Goal: Complete application form

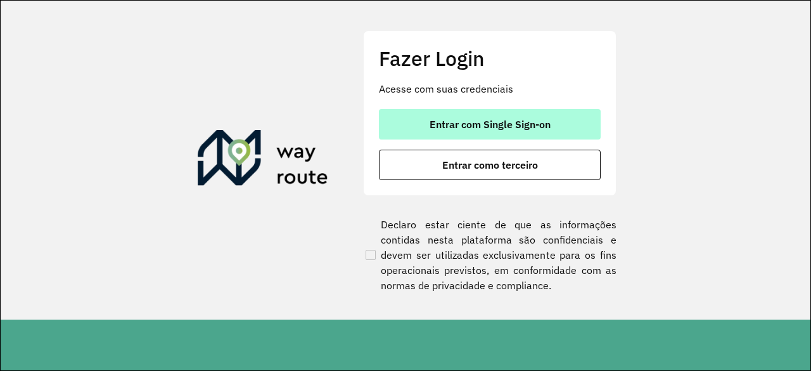
click at [512, 117] on button "Entrar com Single Sign-on" at bounding box center [490, 124] width 222 height 30
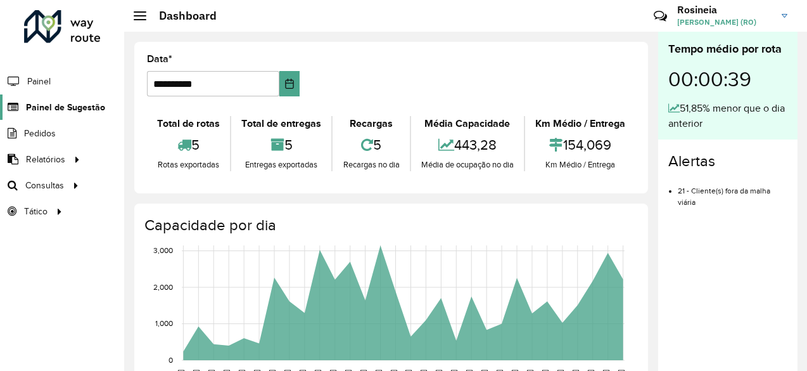
click at [67, 108] on span "Painel de Sugestão" at bounding box center [65, 107] width 79 height 13
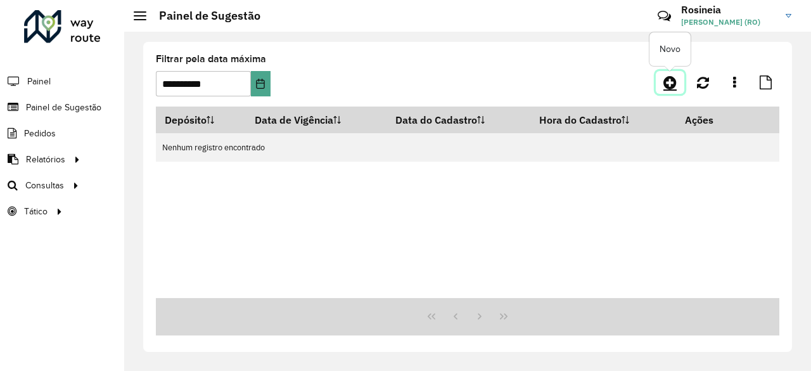
click at [671, 80] on icon at bounding box center [669, 82] width 13 height 15
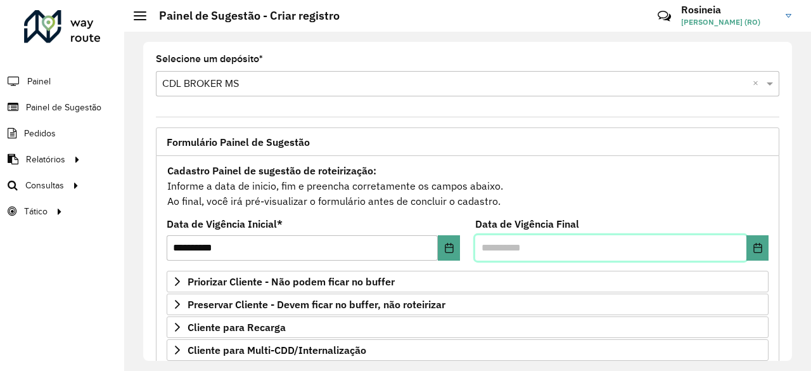
click at [741, 241] on input "text" at bounding box center [610, 247] width 271 height 25
click at [753, 250] on icon "Choose Date" at bounding box center [758, 248] width 10 height 10
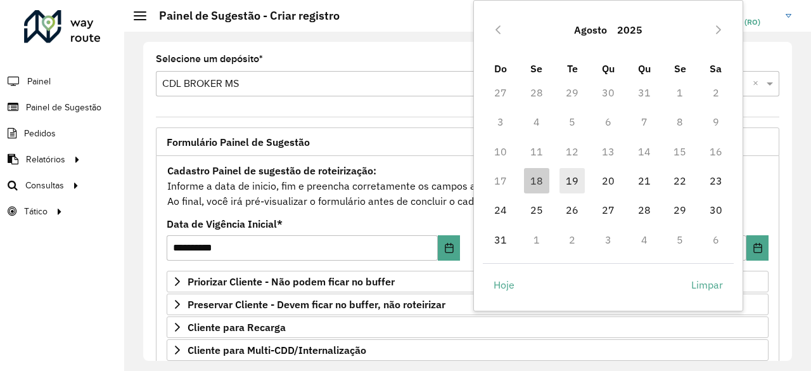
click at [578, 179] on span "19" at bounding box center [571, 180] width 25 height 25
type input "**********"
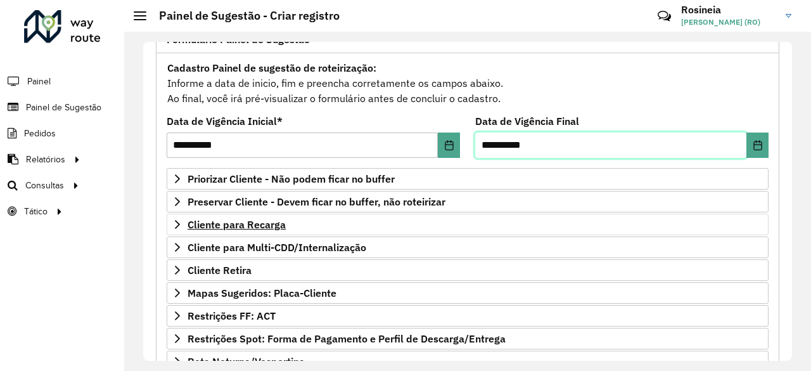
scroll to position [190, 0]
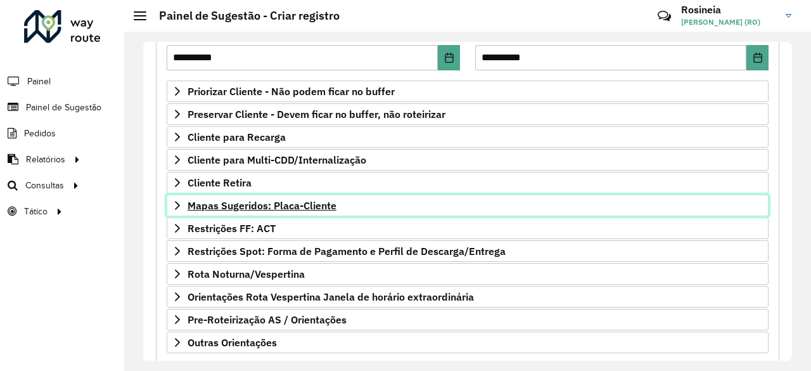
click at [277, 203] on span "Mapas Sugeridos: Placa-Cliente" at bounding box center [262, 205] width 149 height 10
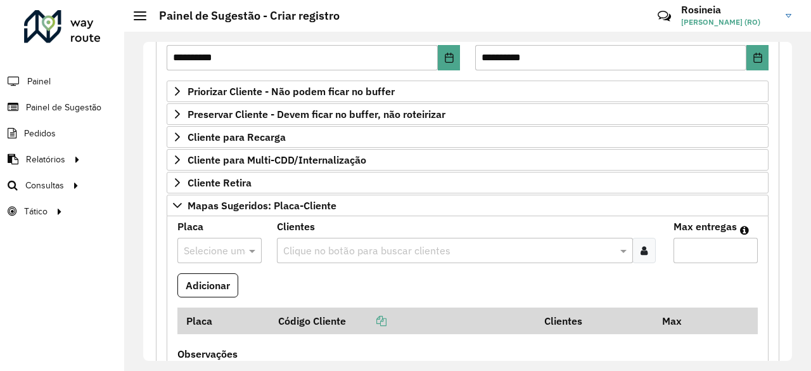
click at [224, 243] on input "text" at bounding box center [207, 250] width 46 height 15
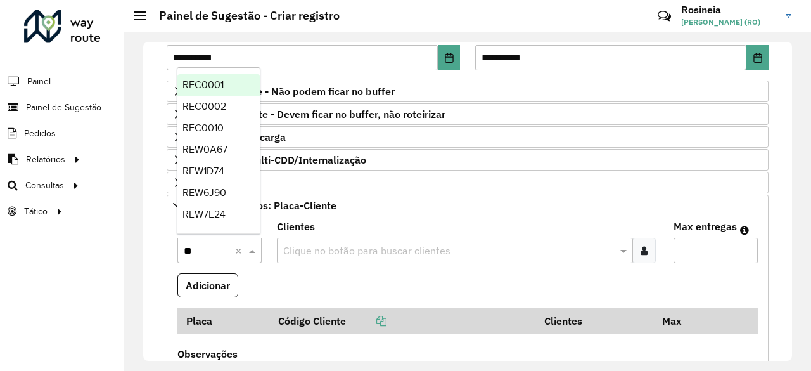
type input "***"
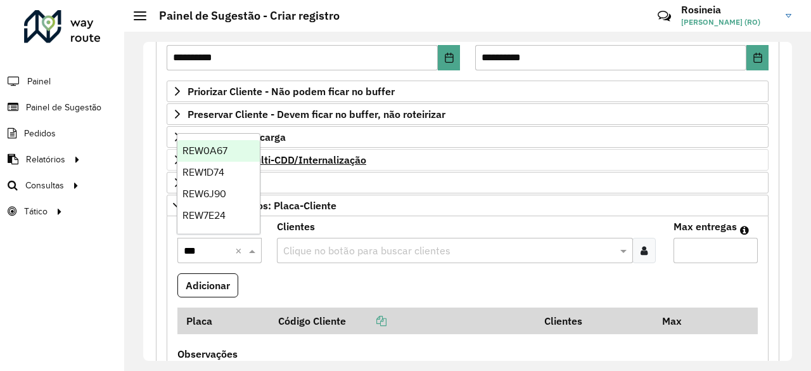
click at [213, 150] on span "REW0A67" at bounding box center [204, 150] width 45 height 11
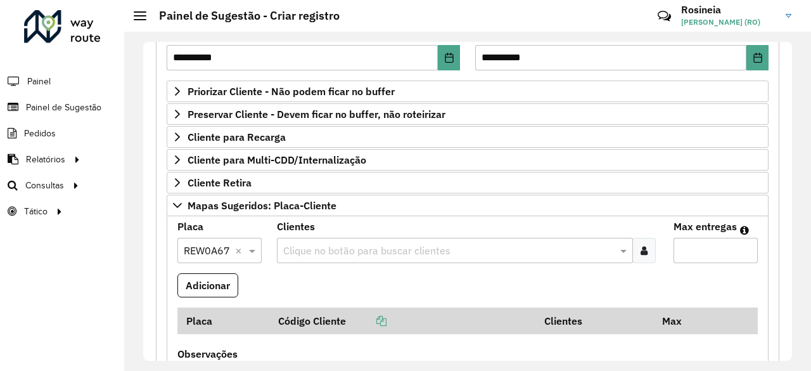
click at [378, 246] on input "text" at bounding box center [449, 250] width 338 height 15
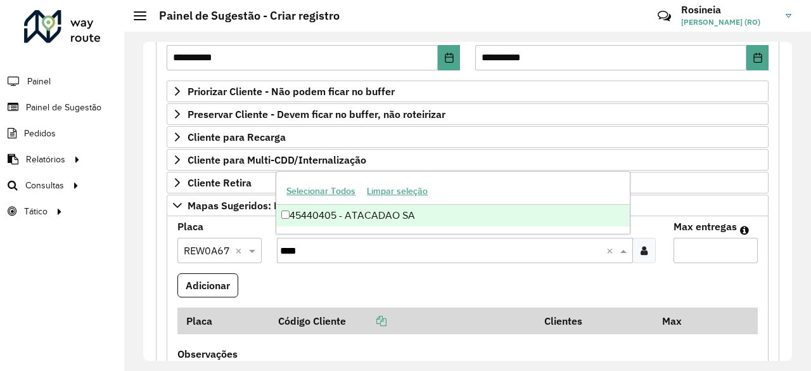
type input "*****"
click at [399, 215] on div "45440405 - ATACADAO SA" at bounding box center [452, 216] width 353 height 22
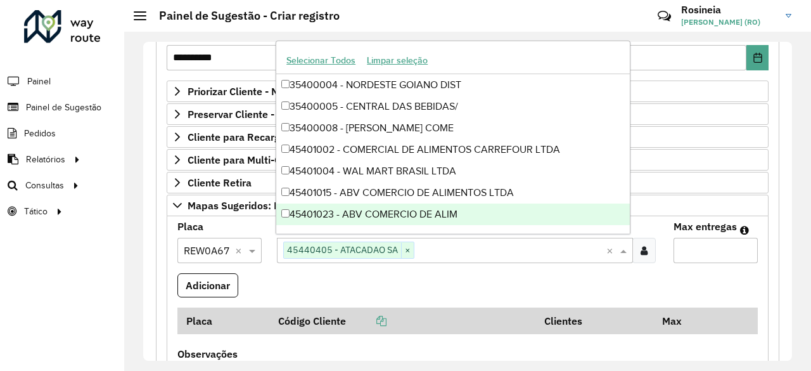
click at [689, 245] on input "Max entregas" at bounding box center [715, 250] width 84 height 25
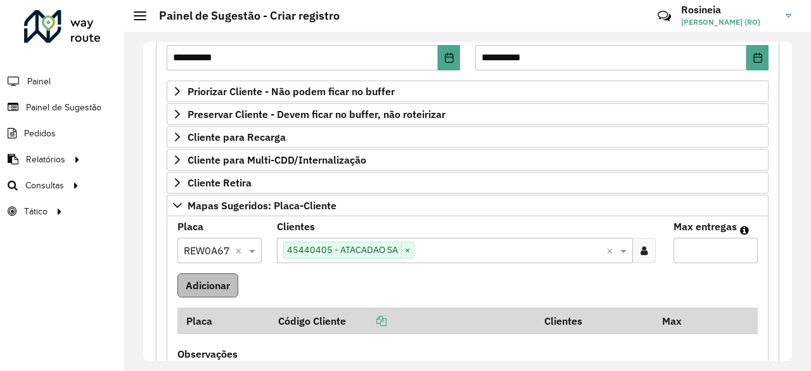
type input "*"
click at [205, 285] on button "Adicionar" at bounding box center [207, 285] width 61 height 24
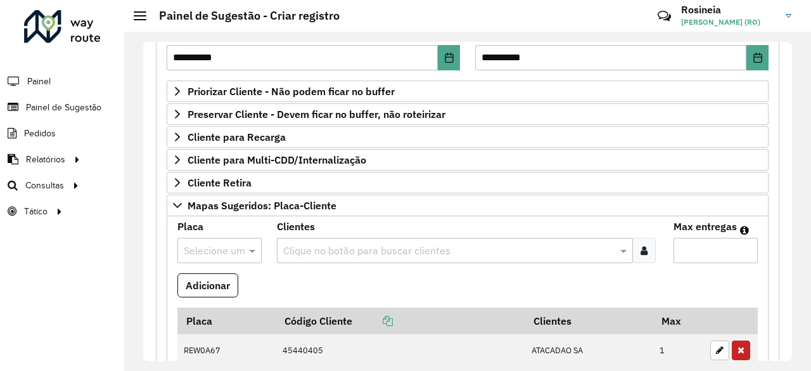
click at [212, 246] on input "text" at bounding box center [207, 250] width 46 height 15
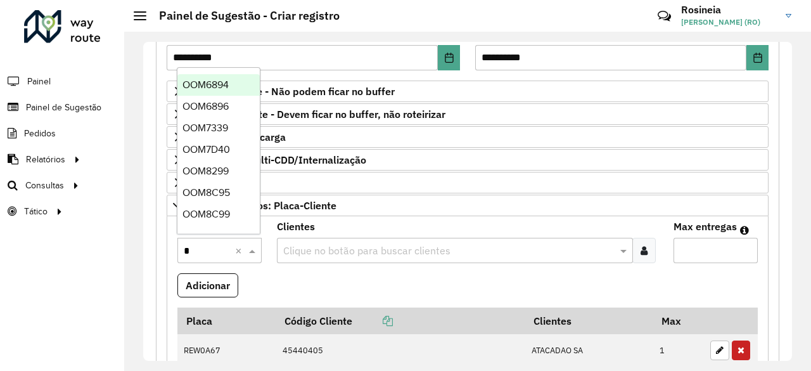
type input "**"
click at [224, 97] on div "OOM6896" at bounding box center [218, 107] width 82 height 22
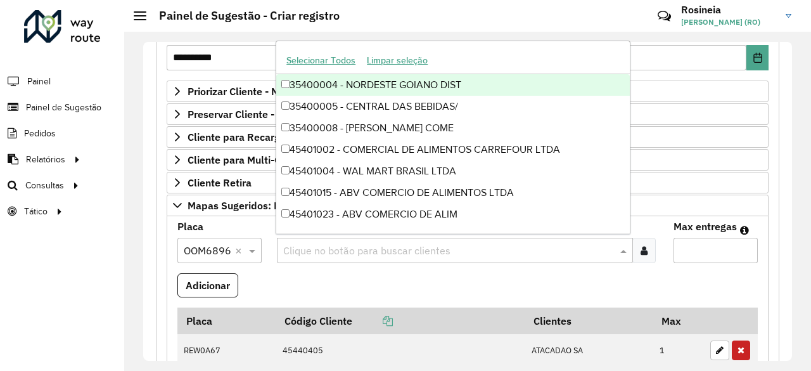
click at [347, 246] on input "text" at bounding box center [449, 250] width 338 height 15
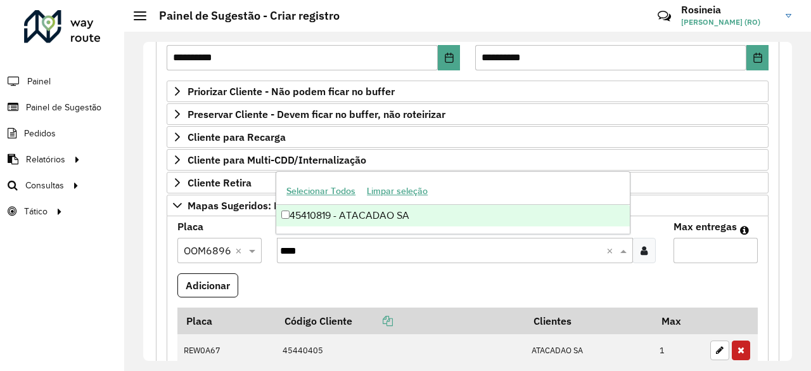
type input "*****"
click at [395, 220] on div "45410819 - ATACADAO SA" at bounding box center [452, 216] width 353 height 22
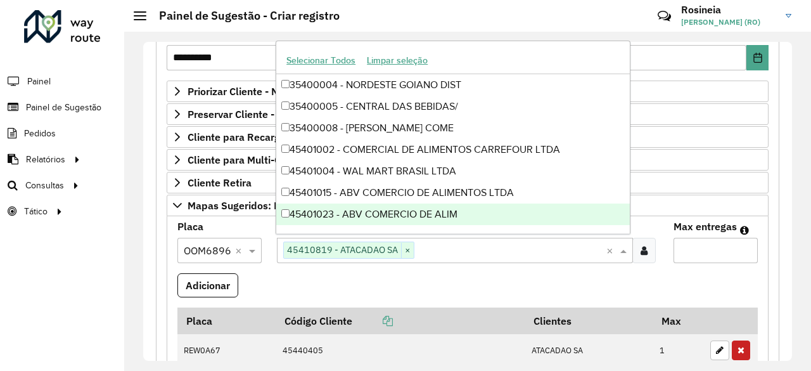
click at [706, 251] on input "Max entregas" at bounding box center [715, 250] width 84 height 25
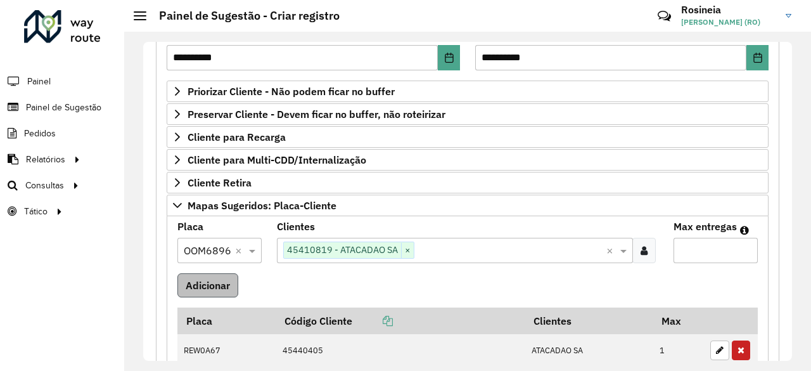
type input "*"
drag, startPoint x: 207, startPoint y: 280, endPoint x: 272, endPoint y: 296, distance: 67.1
click at [207, 282] on button "Adicionar" at bounding box center [207, 285] width 61 height 24
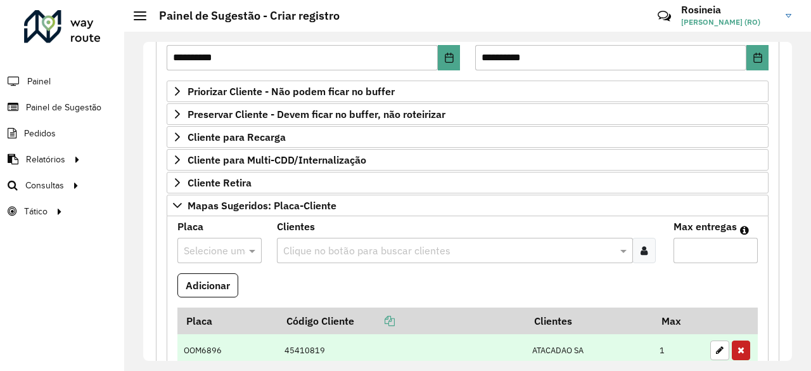
scroll to position [317, 0]
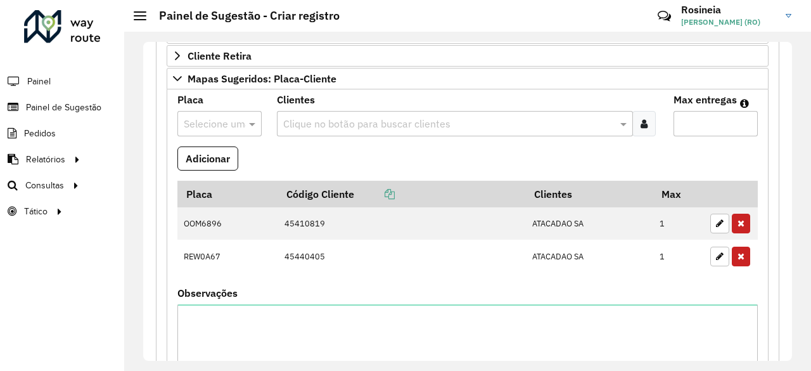
click at [213, 124] on input "text" at bounding box center [207, 124] width 46 height 15
type input "****"
click at [222, 156] on span "QAU2J92" at bounding box center [204, 156] width 44 height 11
click at [304, 122] on input "text" at bounding box center [449, 124] width 338 height 15
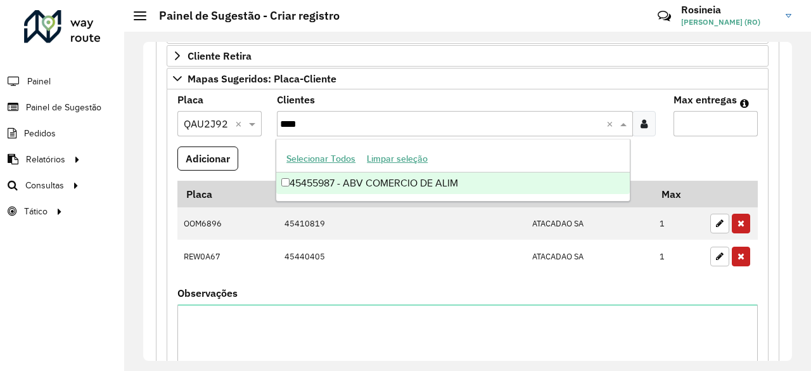
type input "*****"
click at [392, 183] on div "45455987 - ABV COMERCIO DE ALIM" at bounding box center [452, 183] width 353 height 22
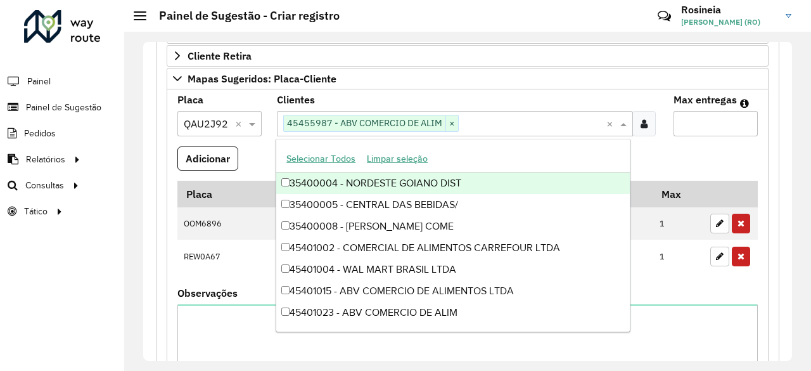
drag, startPoint x: 699, startPoint y: 111, endPoint x: 704, endPoint y: 119, distance: 9.7
click at [699, 113] on input "Max entregas" at bounding box center [715, 123] width 84 height 25
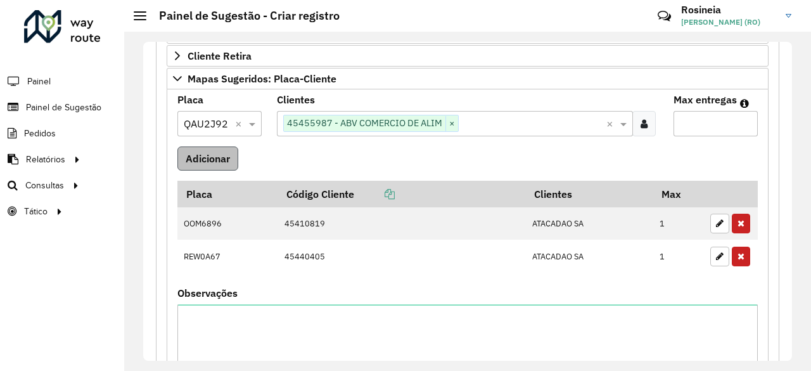
type input "*"
click at [217, 155] on button "Adicionar" at bounding box center [207, 158] width 61 height 24
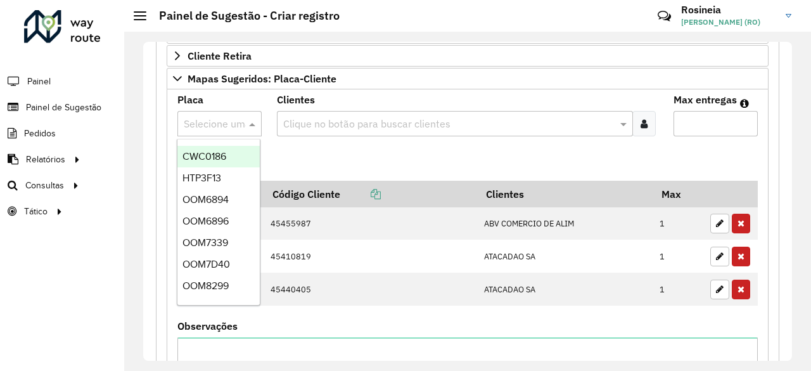
click at [209, 119] on input "text" at bounding box center [207, 124] width 46 height 15
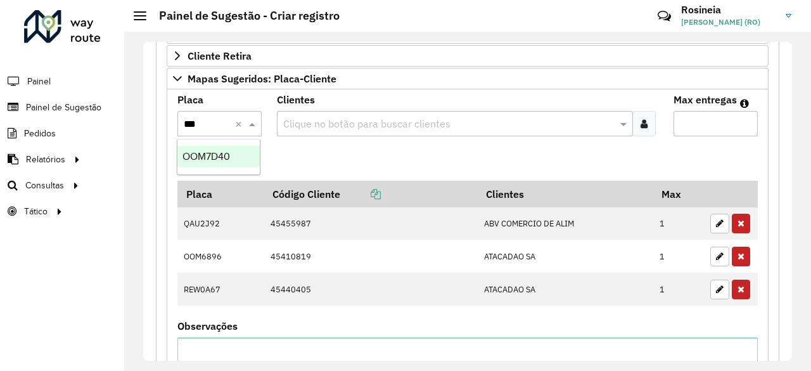
type input "****"
drag, startPoint x: 199, startPoint y: 158, endPoint x: 328, endPoint y: 134, distance: 131.4
click at [199, 158] on span "OOM7D40" at bounding box center [206, 156] width 48 height 11
click at [335, 117] on input "text" at bounding box center [449, 124] width 338 height 15
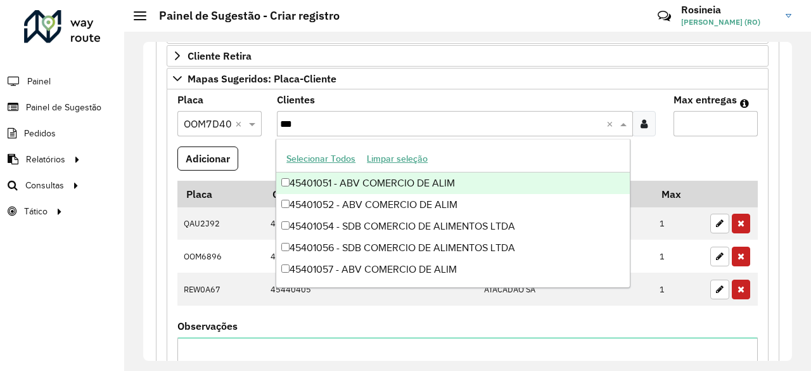
type input "****"
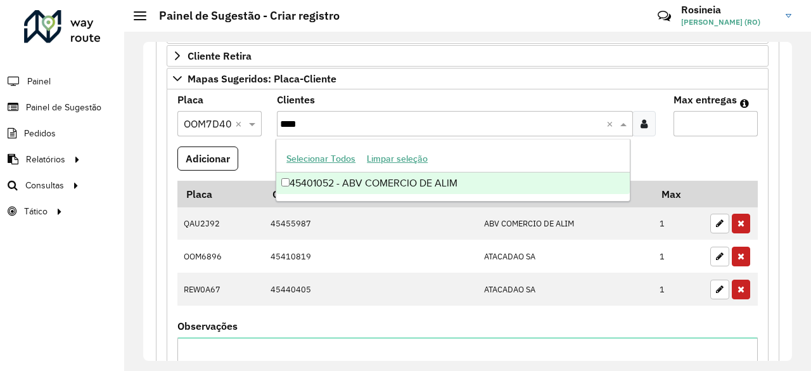
click at [412, 181] on div "45401052 - ABV COMERCIO DE ALIM" at bounding box center [452, 183] width 353 height 22
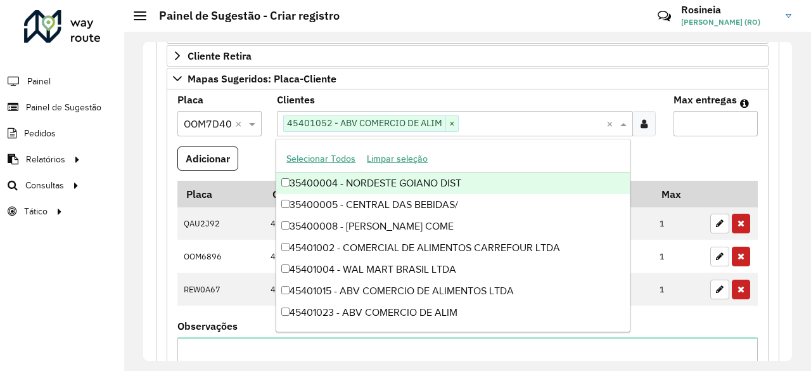
click at [709, 118] on input "Max entregas" at bounding box center [715, 123] width 84 height 25
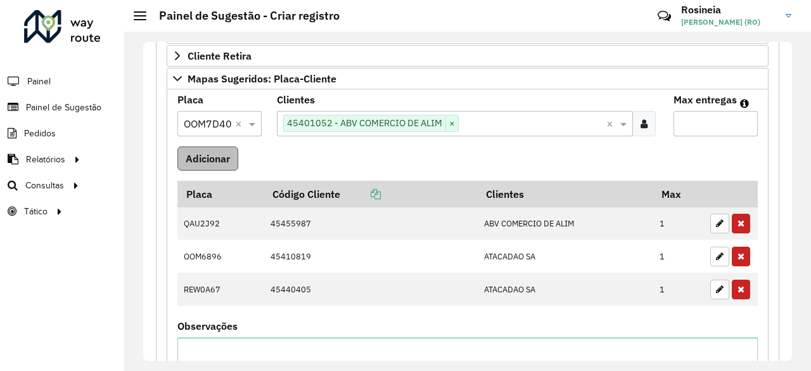
type input "*"
drag, startPoint x: 197, startPoint y: 148, endPoint x: 281, endPoint y: 165, distance: 85.8
click at [198, 150] on button "Adicionar" at bounding box center [207, 158] width 61 height 24
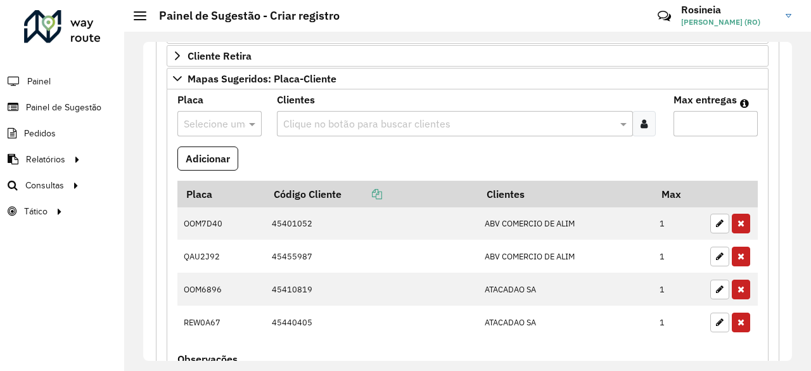
click at [222, 118] on input "text" at bounding box center [207, 124] width 46 height 15
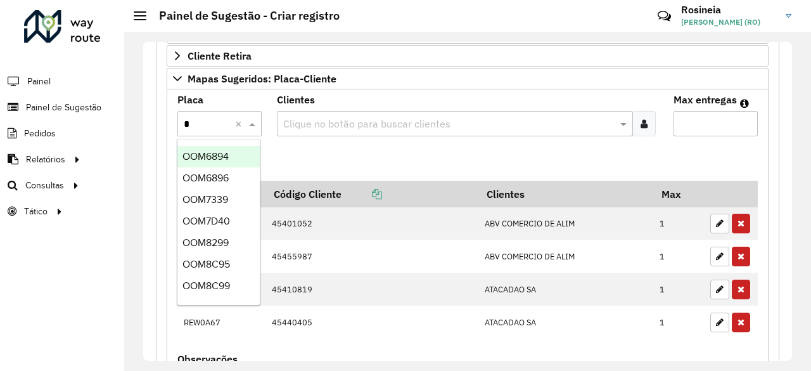
type input "**"
click at [221, 156] on span "OOM6894" at bounding box center [205, 156] width 46 height 11
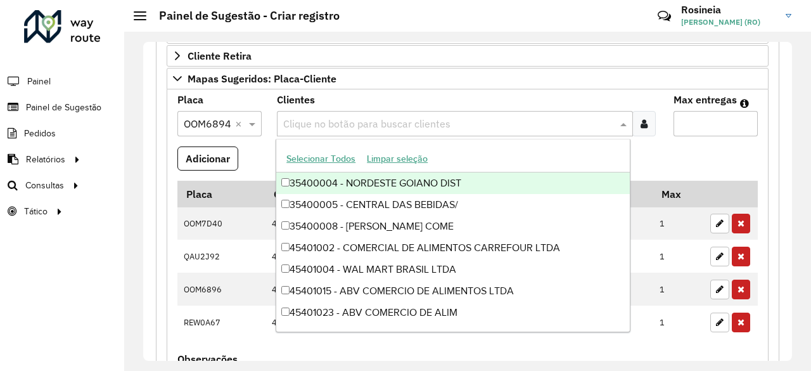
click at [317, 122] on input "text" at bounding box center [449, 124] width 338 height 15
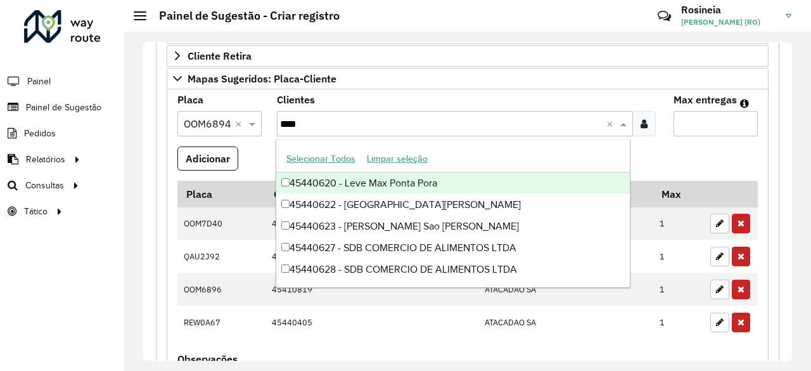
type input "*****"
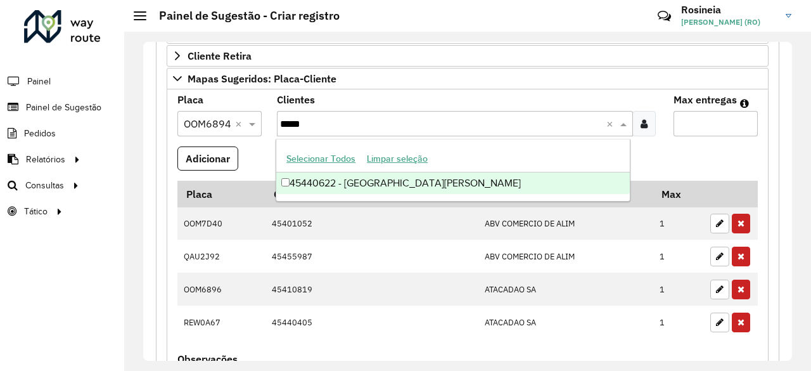
drag, startPoint x: 389, startPoint y: 178, endPoint x: 532, endPoint y: 134, distance: 149.7
click at [389, 179] on div "45440622 - Fort Vilas Boas" at bounding box center [452, 183] width 353 height 22
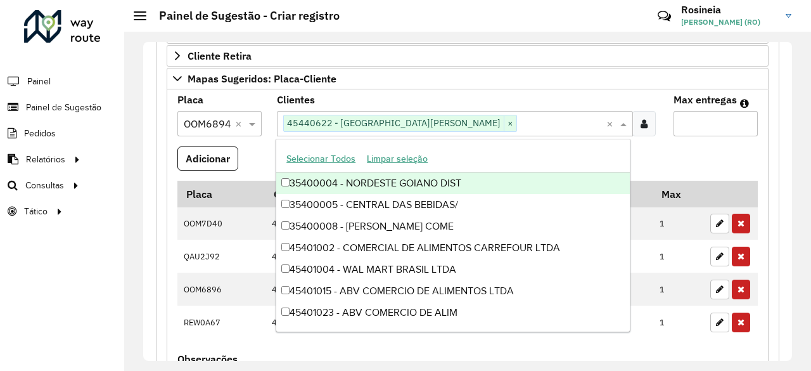
click at [684, 118] on input "Max entregas" at bounding box center [715, 123] width 84 height 25
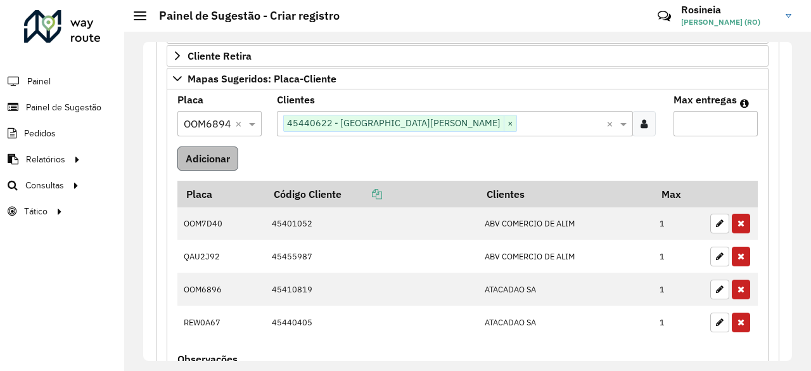
type input "*"
drag, startPoint x: 210, startPoint y: 149, endPoint x: 219, endPoint y: 155, distance: 11.4
click at [210, 149] on button "Adicionar" at bounding box center [207, 158] width 61 height 24
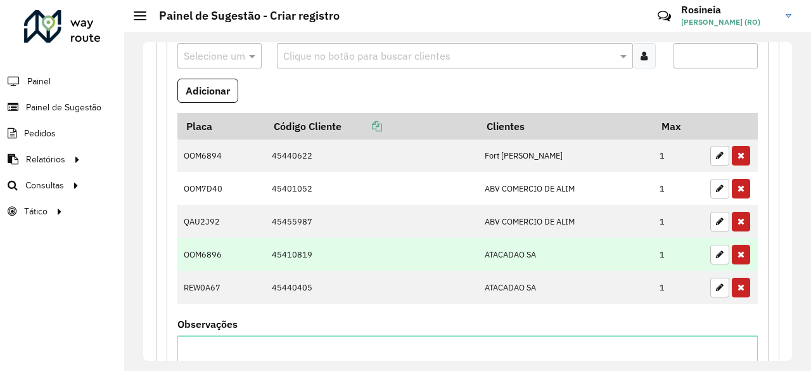
scroll to position [443, 0]
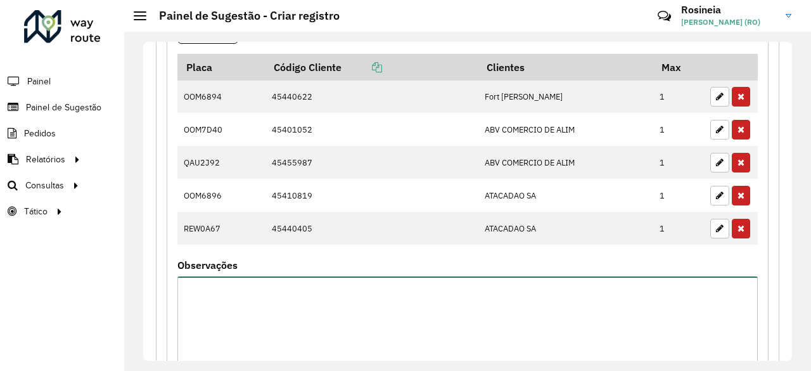
click at [328, 314] on textarea "Observações" at bounding box center [467, 329] width 580 height 107
type textarea "*"
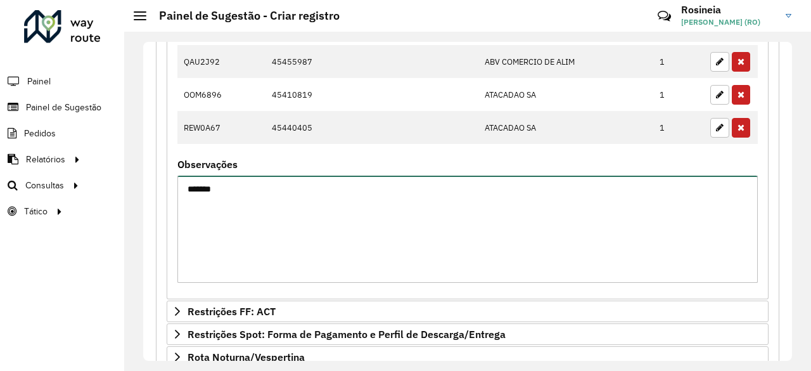
scroll to position [687, 0]
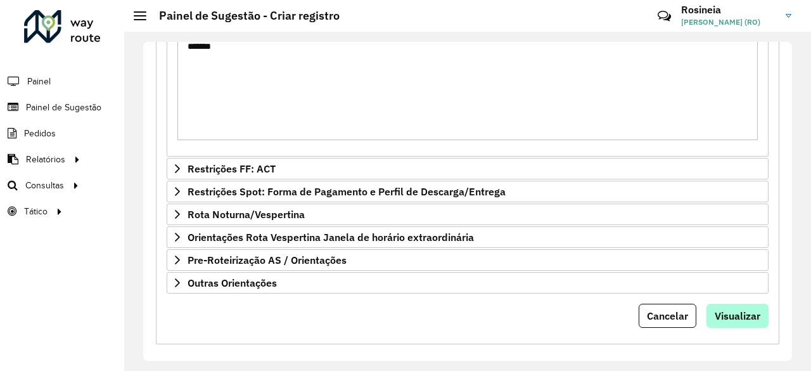
type textarea "*******"
click at [733, 309] on span "Visualizar" at bounding box center [738, 315] width 46 height 13
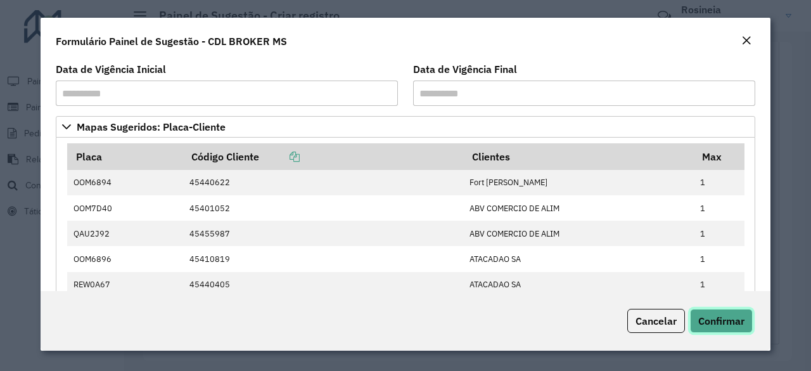
click at [713, 317] on span "Confirmar" at bounding box center [721, 320] width 46 height 13
